Goal: Transaction & Acquisition: Purchase product/service

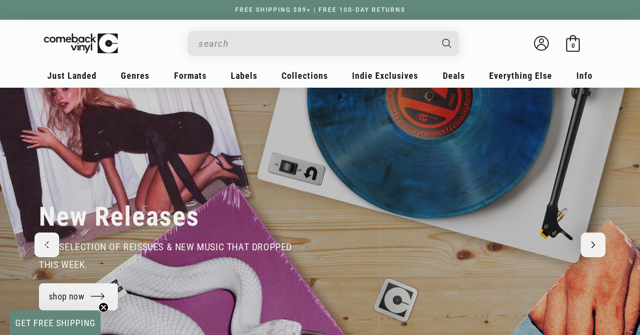
click at [226, 41] on input "When autocomplete results are available use up and down arrows to review and en…" at bounding box center [316, 44] width 234 height 20
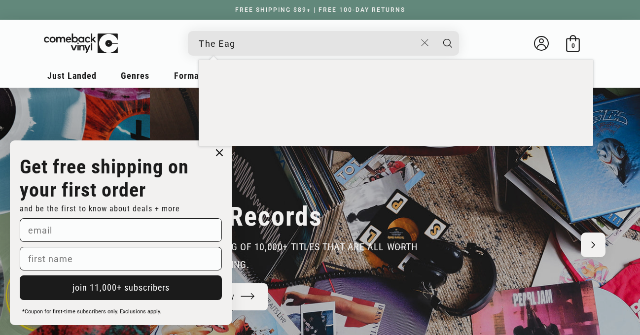
scroll to position [0, 1281]
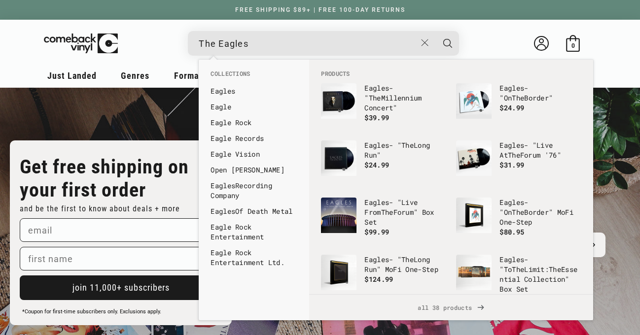
type input "The Eagles"
click at [436, 31] on button "Search" at bounding box center [448, 43] width 25 height 25
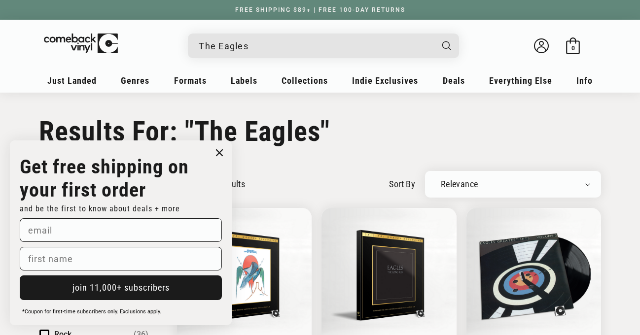
click at [219, 151] on circle "Close dialog" at bounding box center [220, 153] width 14 height 14
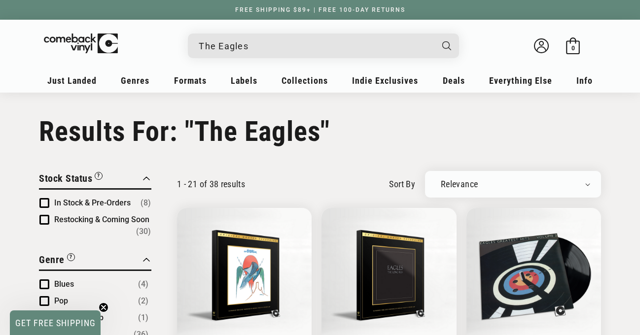
click at [294, 48] on input "The Eagles" at bounding box center [316, 46] width 234 height 20
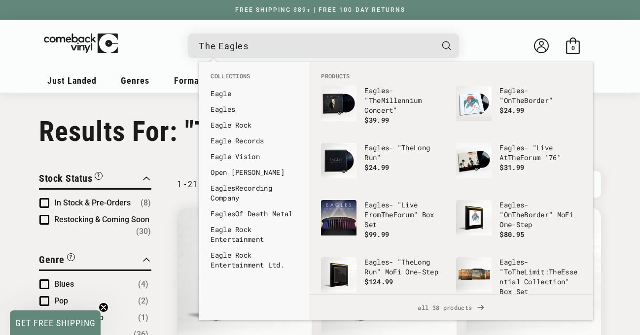
click at [254, 52] on input "The Eagles" at bounding box center [316, 46] width 234 height 20
click at [259, 49] on input "The Eagles" at bounding box center [316, 46] width 234 height 20
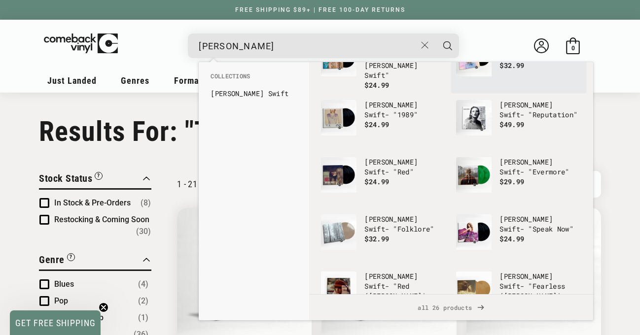
scroll to position [46, 0]
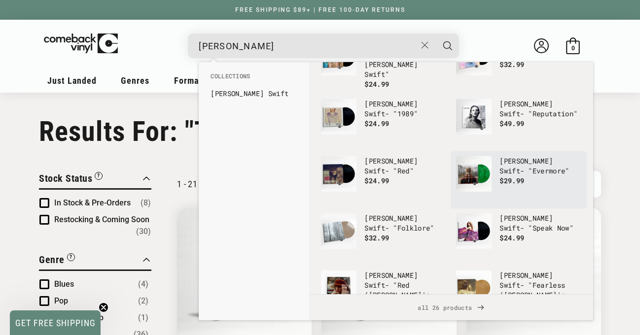
type input "Taylor swift"
click at [478, 171] on img "Products" at bounding box center [474, 174] width 36 height 36
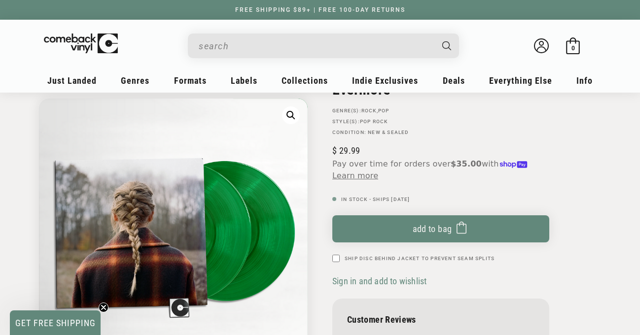
scroll to position [89, 0]
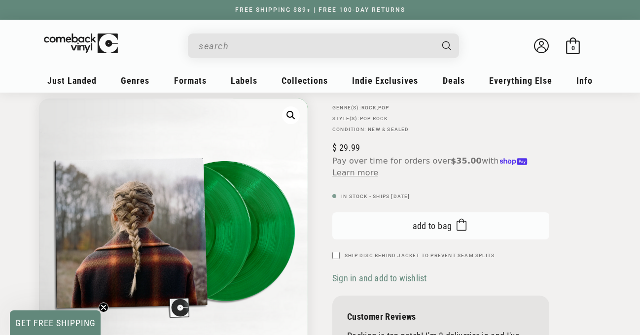
click at [424, 232] on button "Add to bag Added to bag" at bounding box center [441, 226] width 217 height 27
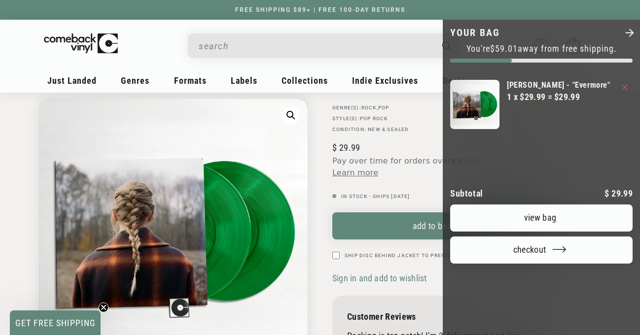
click at [239, 138] on div at bounding box center [320, 167] width 640 height 335
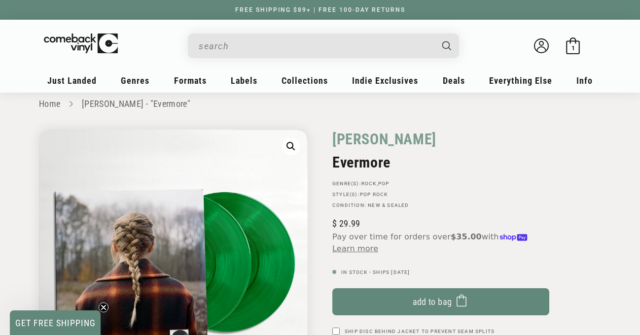
scroll to position [12, 0]
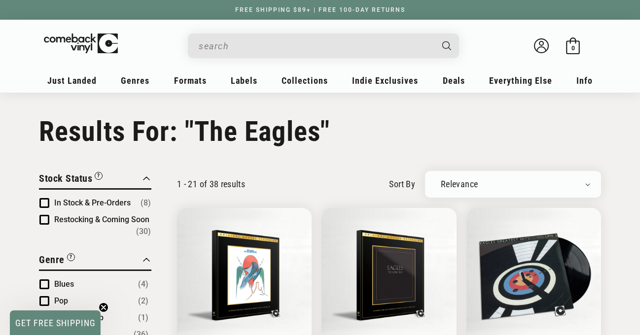
type input "The Eagles"
